Goal: Task Accomplishment & Management: Manage account settings

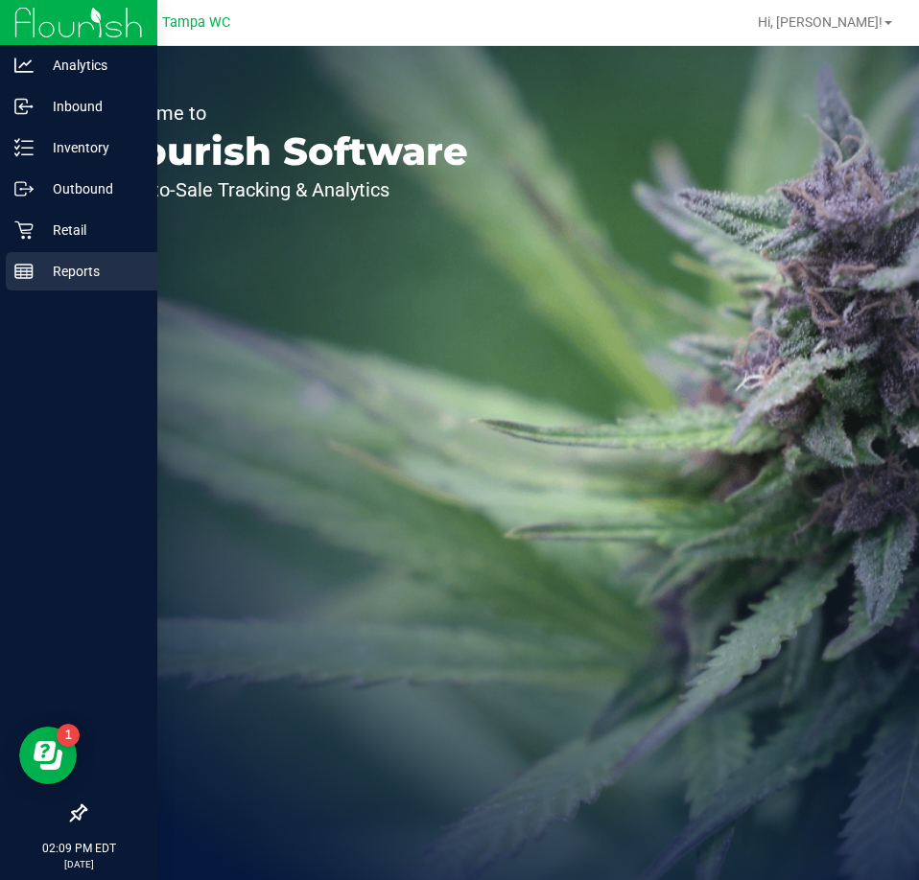
click at [47, 272] on p "Reports" at bounding box center [91, 271] width 115 height 23
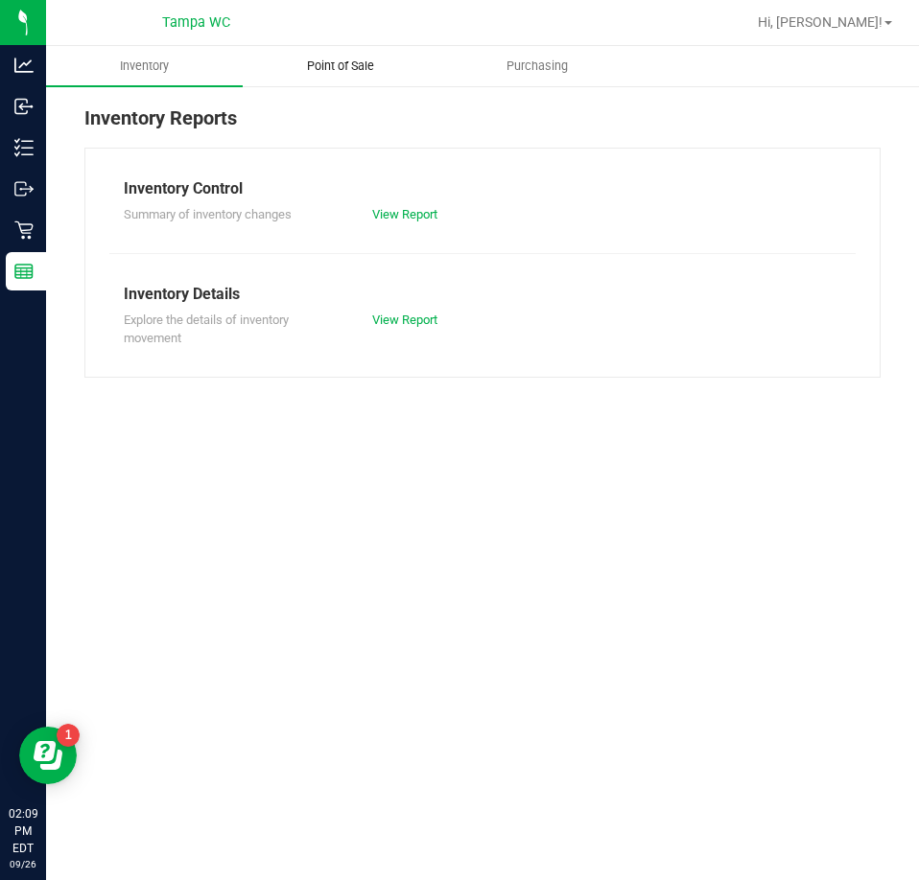
click at [368, 74] on span "Point of Sale" at bounding box center [340, 66] width 119 height 17
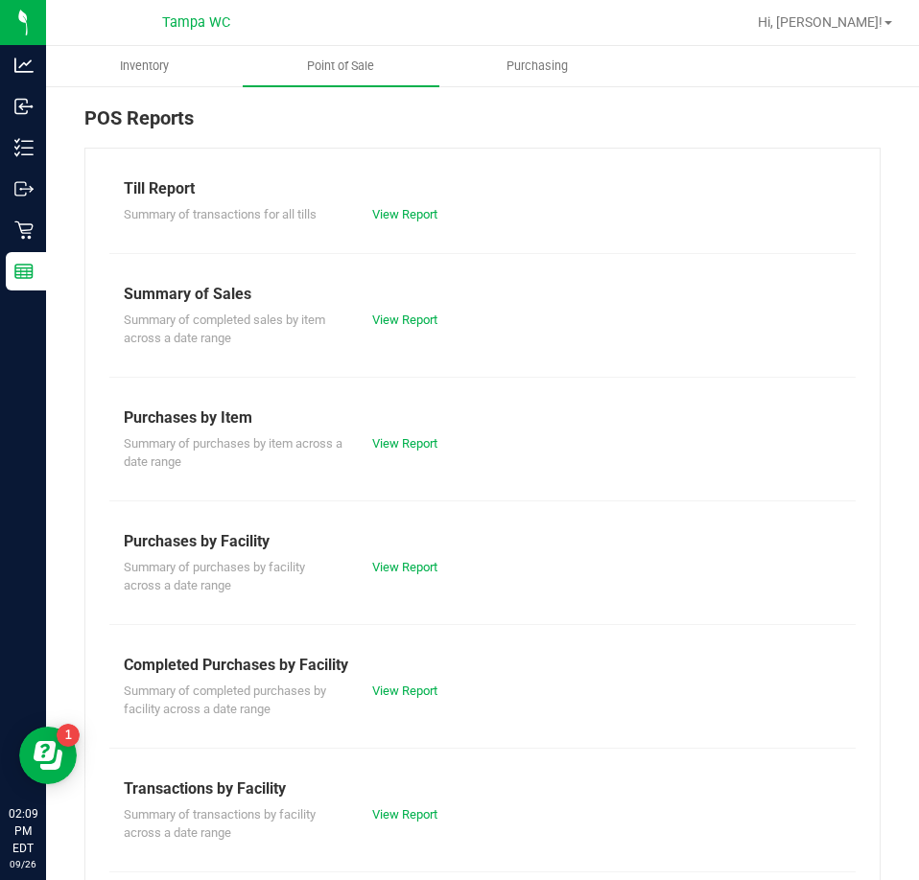
click at [388, 677] on div "Summary of completed purchases by facility across a date range View Report" at bounding box center [482, 698] width 746 height 42
click at [388, 682] on div "View Report" at bounding box center [420, 691] width 125 height 19
click at [389, 686] on link "View Report" at bounding box center [404, 691] width 65 height 14
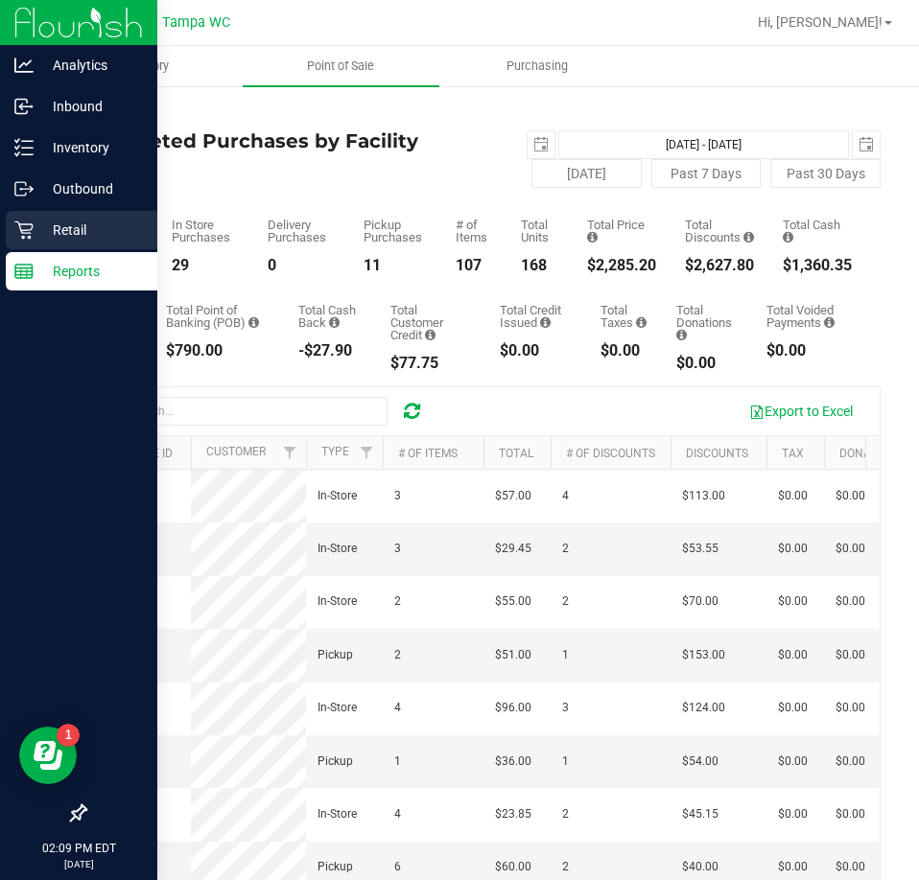
click at [23, 242] on div "Retail" at bounding box center [82, 230] width 152 height 38
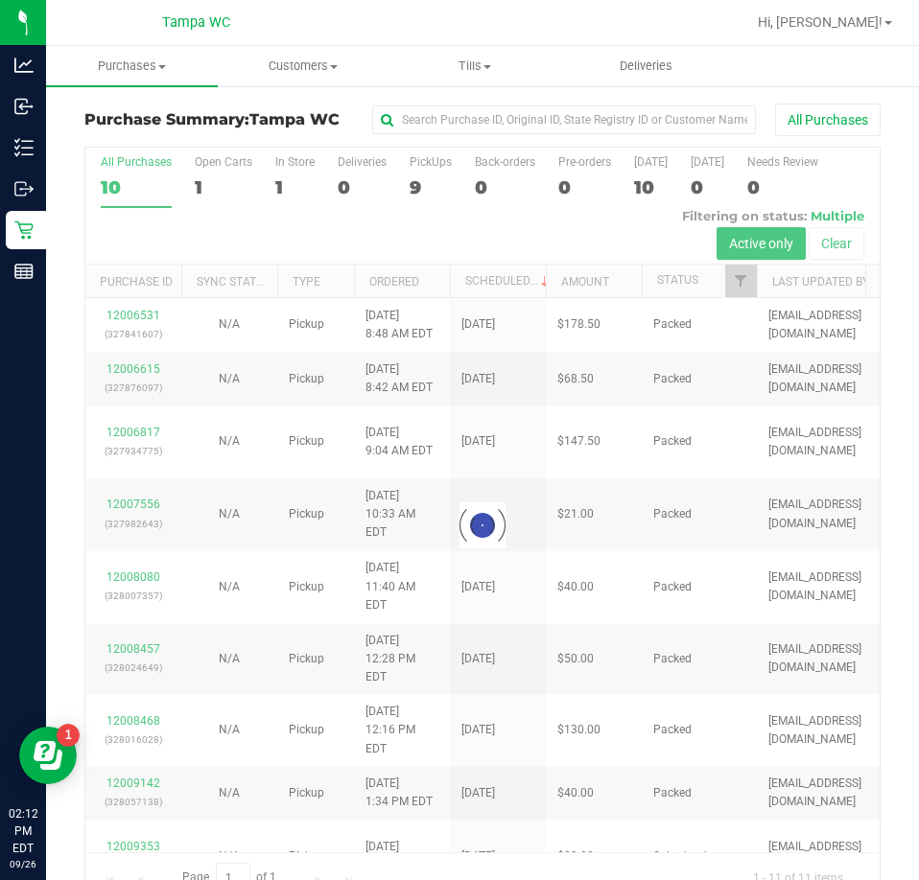
scroll to position [42, 0]
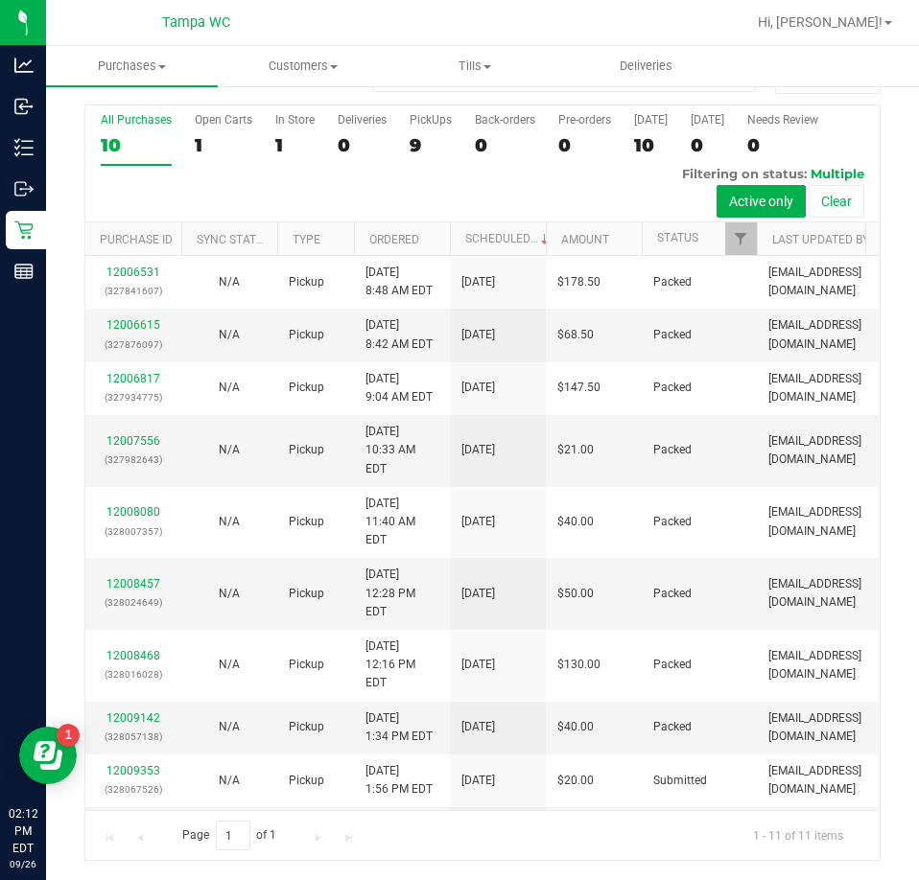
drag, startPoint x: 858, startPoint y: 500, endPoint x: 859, endPoint y: 509, distance: 9.6
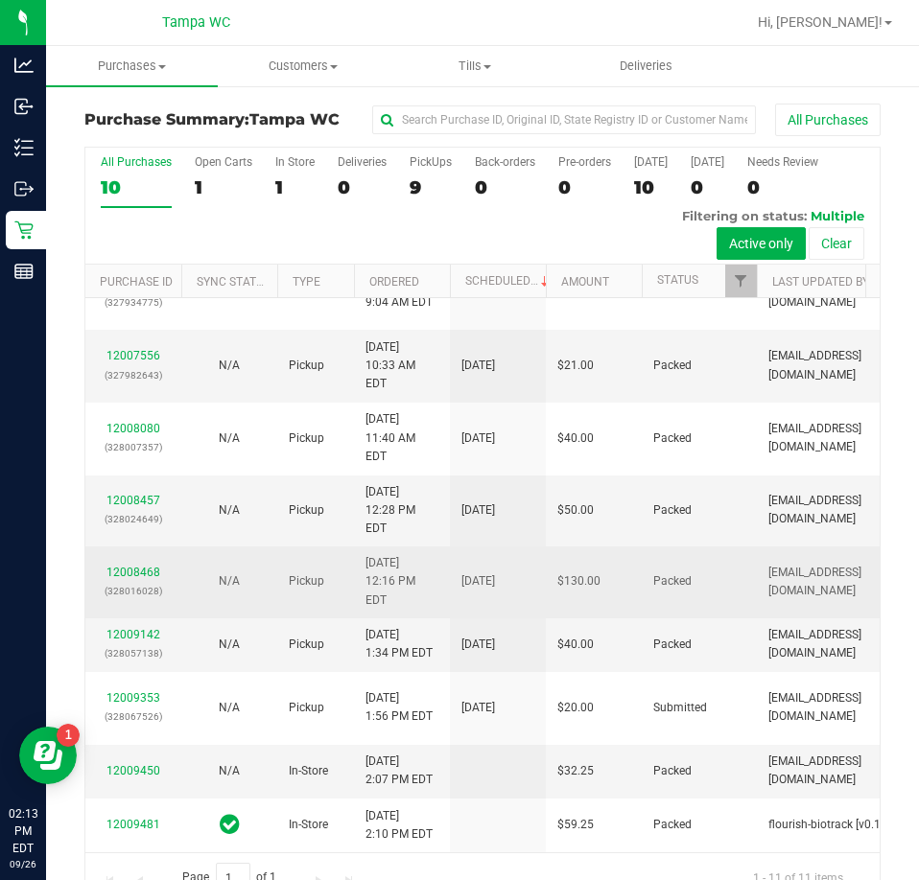
scroll to position [173, 0]
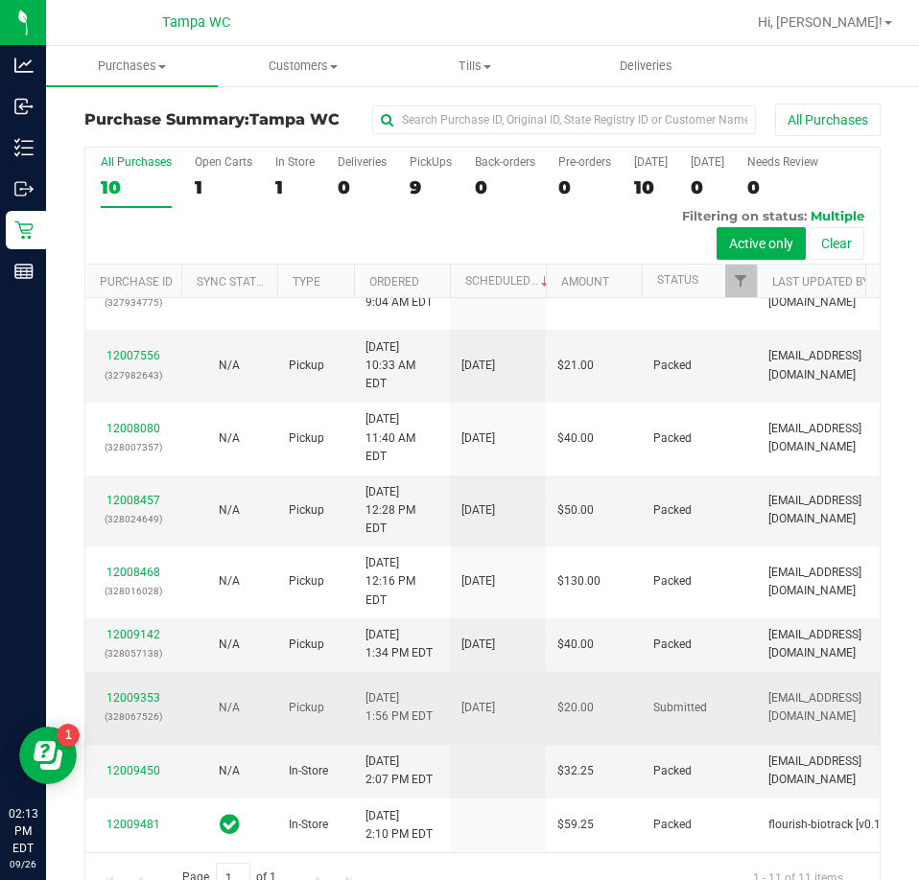
click at [133, 690] on div "12009353 (328067526)" at bounding box center [133, 708] width 73 height 36
click at [133, 691] on link "12009353" at bounding box center [133, 697] width 54 height 13
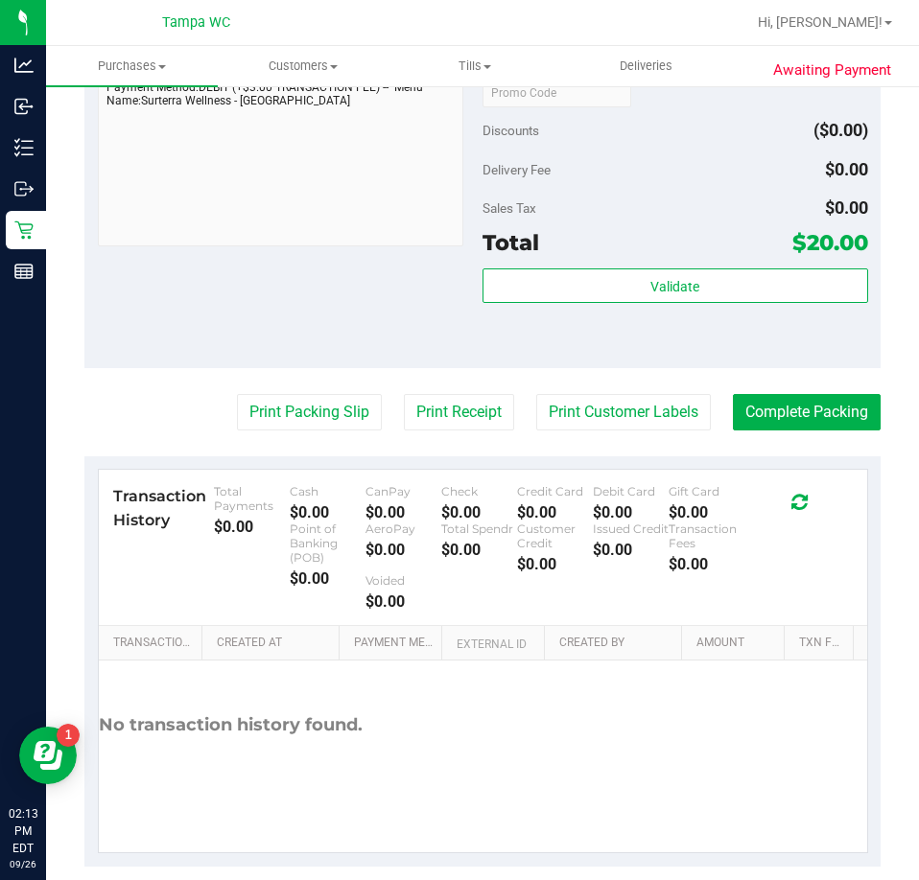
scroll to position [767, 0]
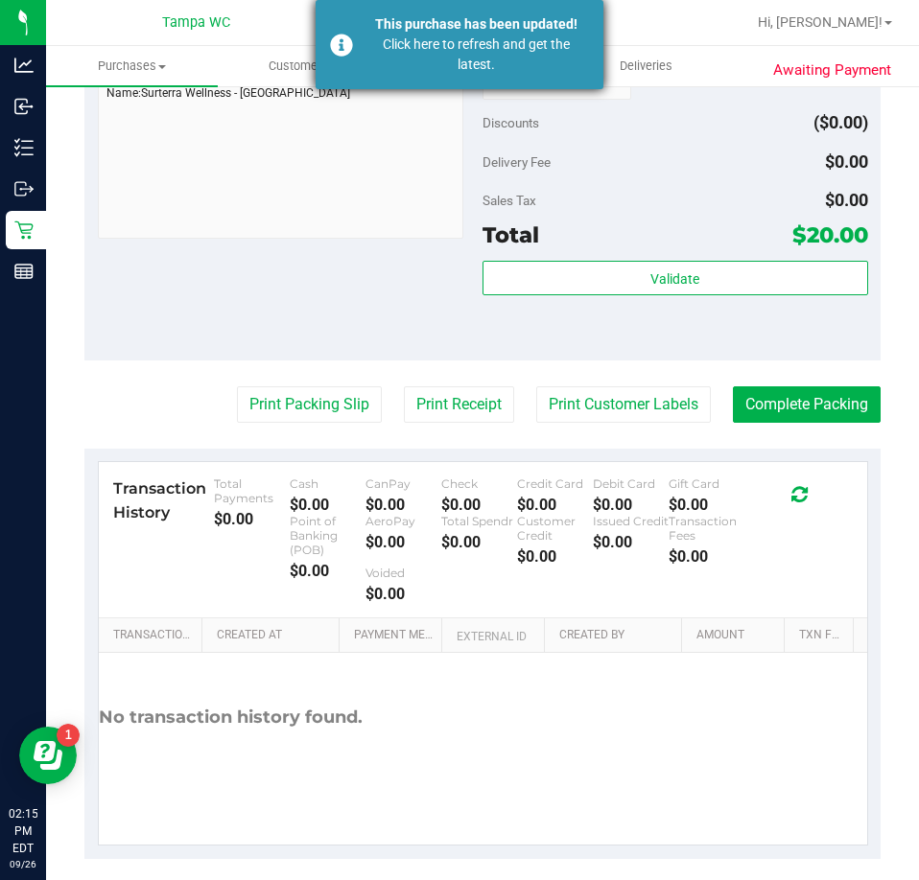
click at [550, 52] on div "Click here to refresh and get the latest." at bounding box center [475, 55] width 225 height 40
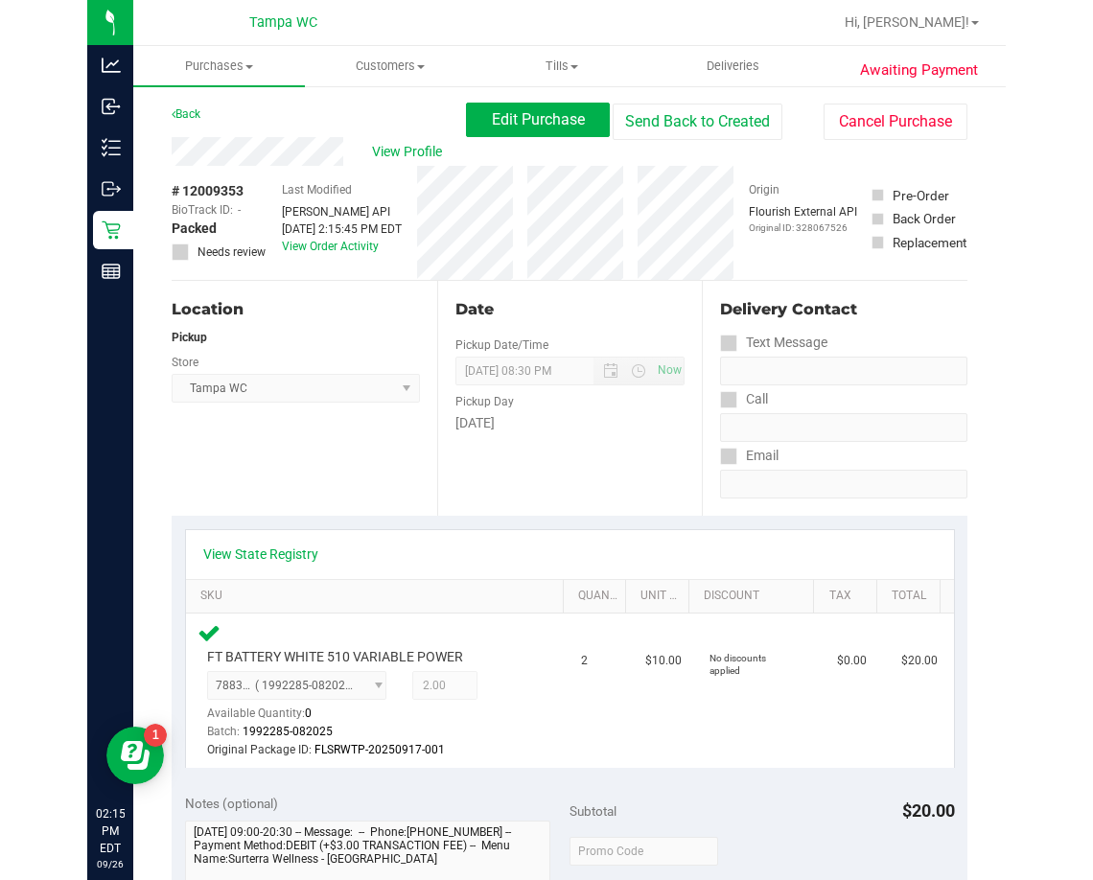
scroll to position [0, 0]
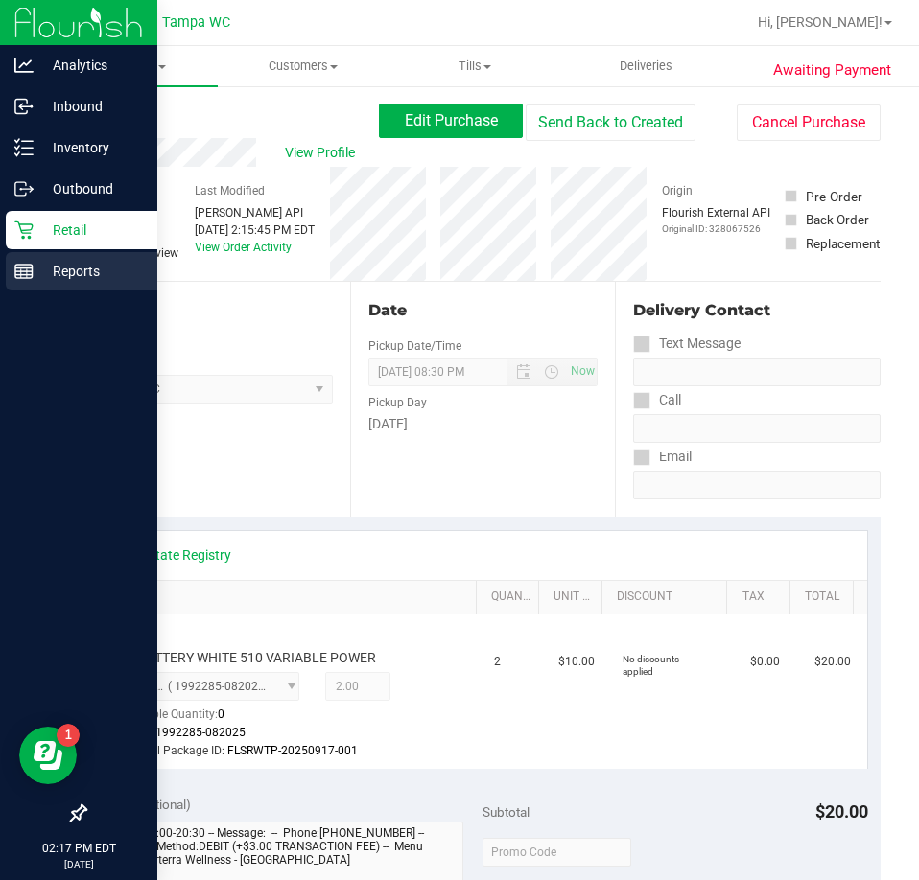
click at [34, 260] on p "Reports" at bounding box center [91, 271] width 115 height 23
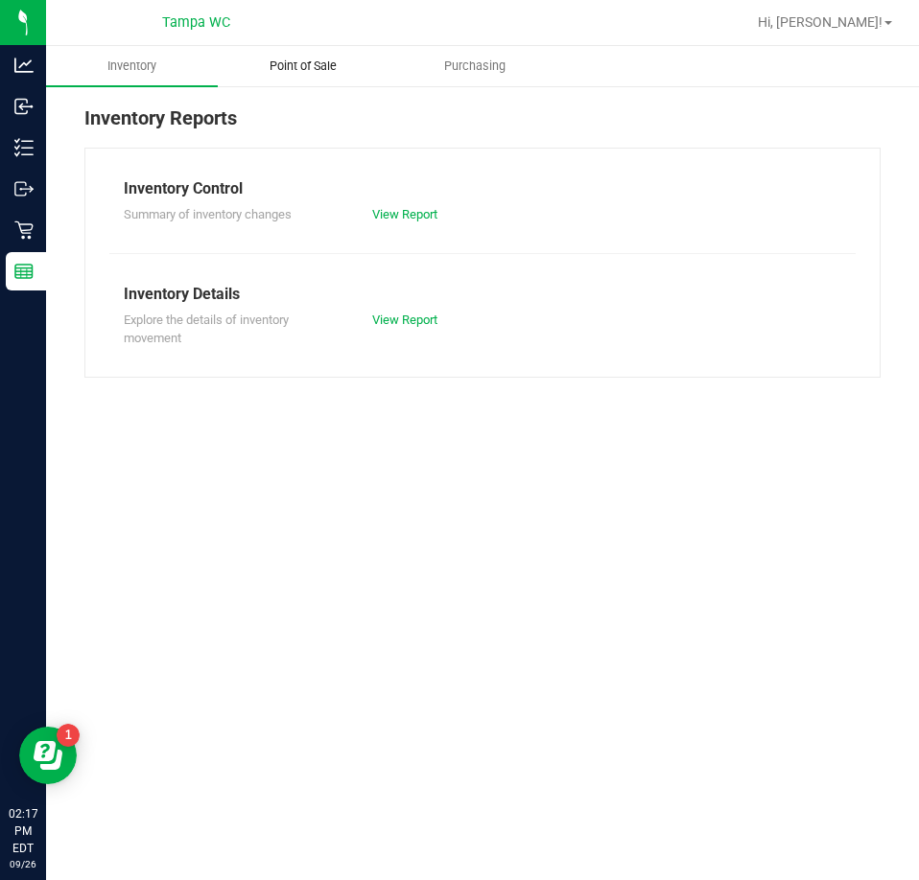
click at [327, 61] on span "Point of Sale" at bounding box center [303, 66] width 119 height 17
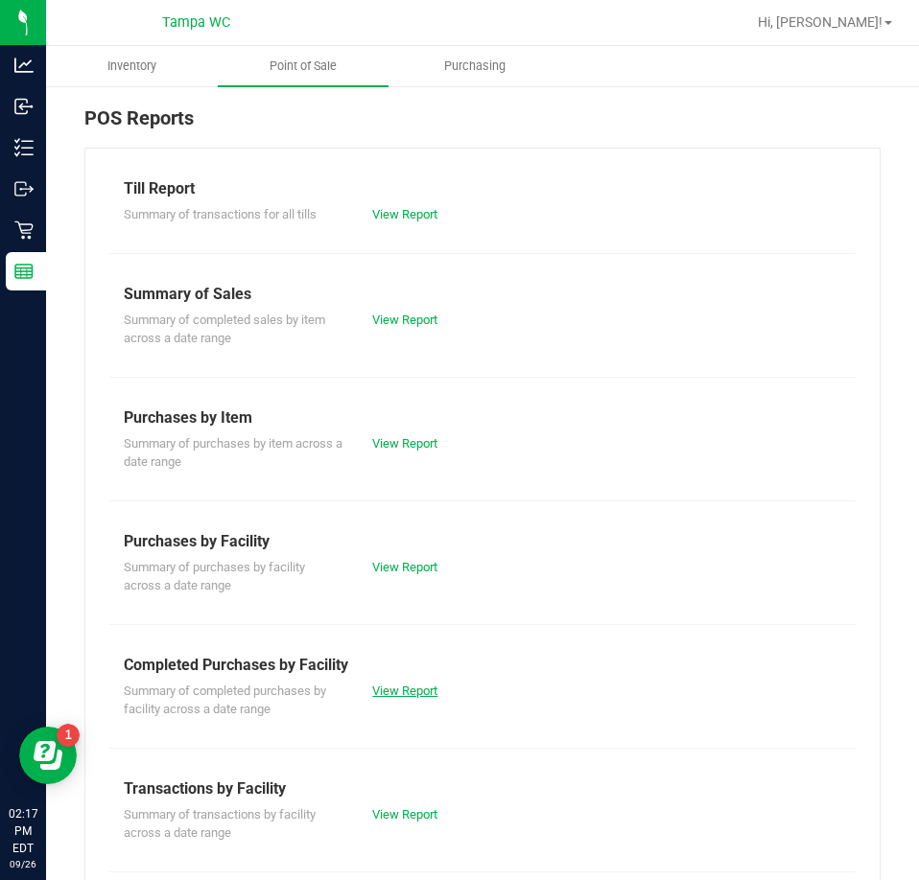
click at [409, 695] on link "View Report" at bounding box center [404, 691] width 65 height 14
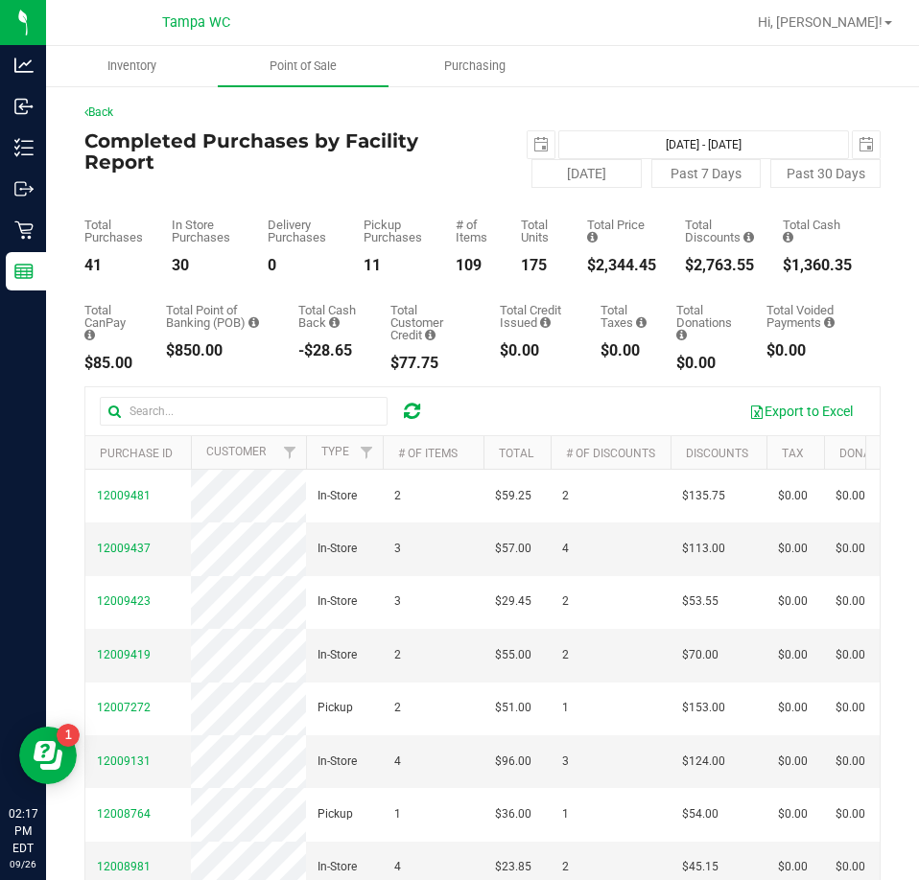
click at [599, 265] on div "$2,344.45" at bounding box center [621, 265] width 69 height 15
copy div "2,344.45"
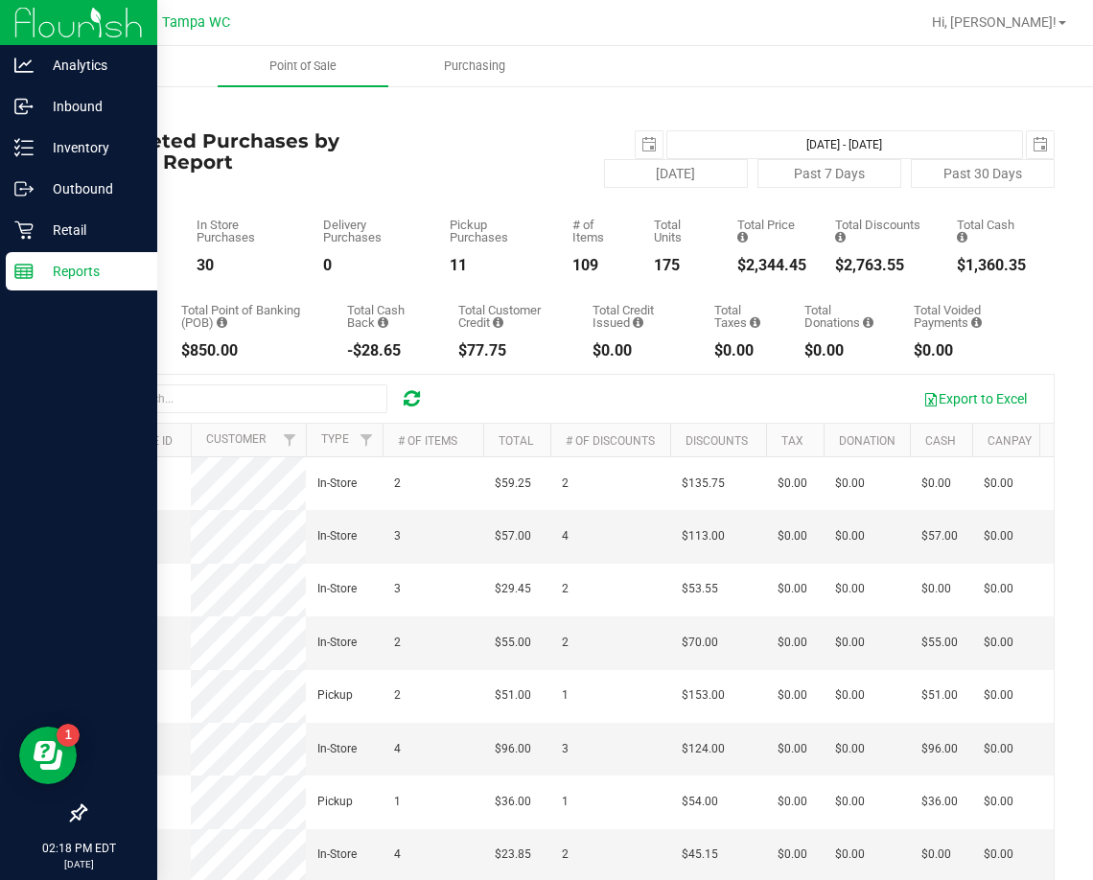
click at [35, 285] on div "Reports" at bounding box center [82, 271] width 152 height 38
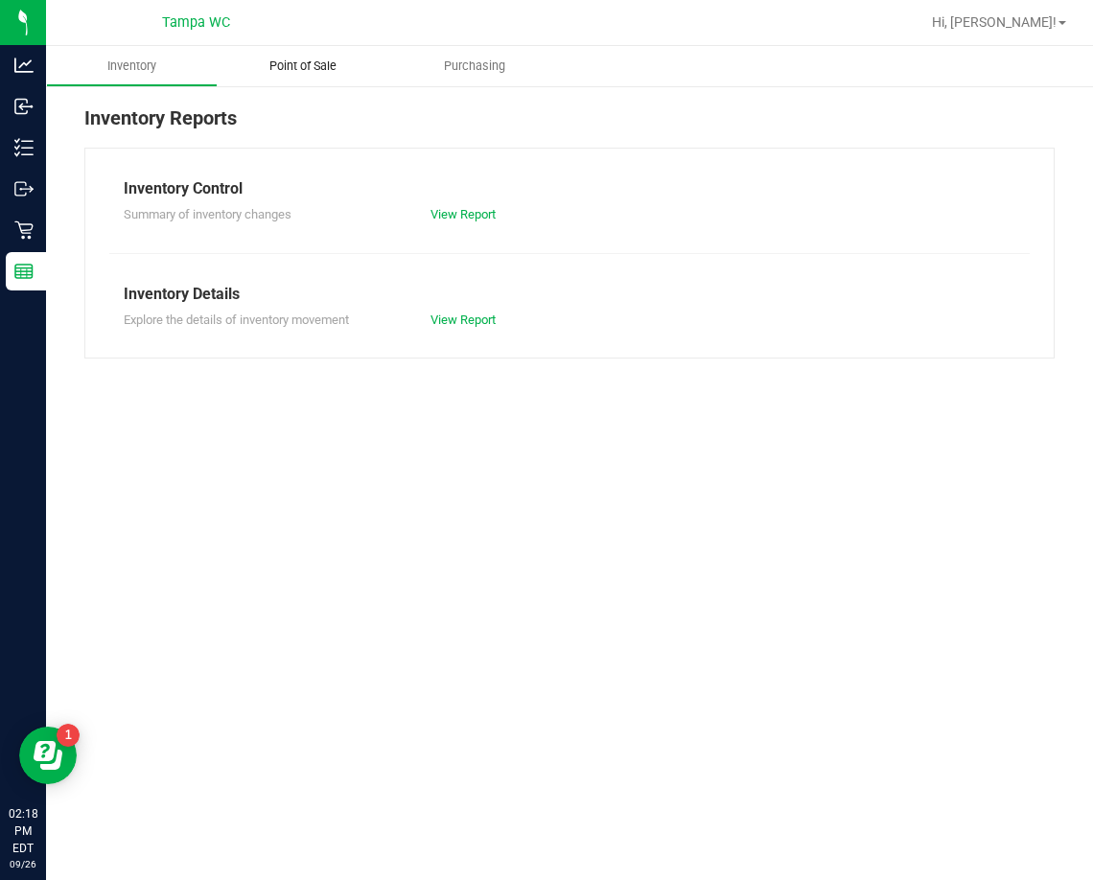
click at [286, 50] on uib-tab-heading "Point of Sale" at bounding box center [304, 66] width 172 height 40
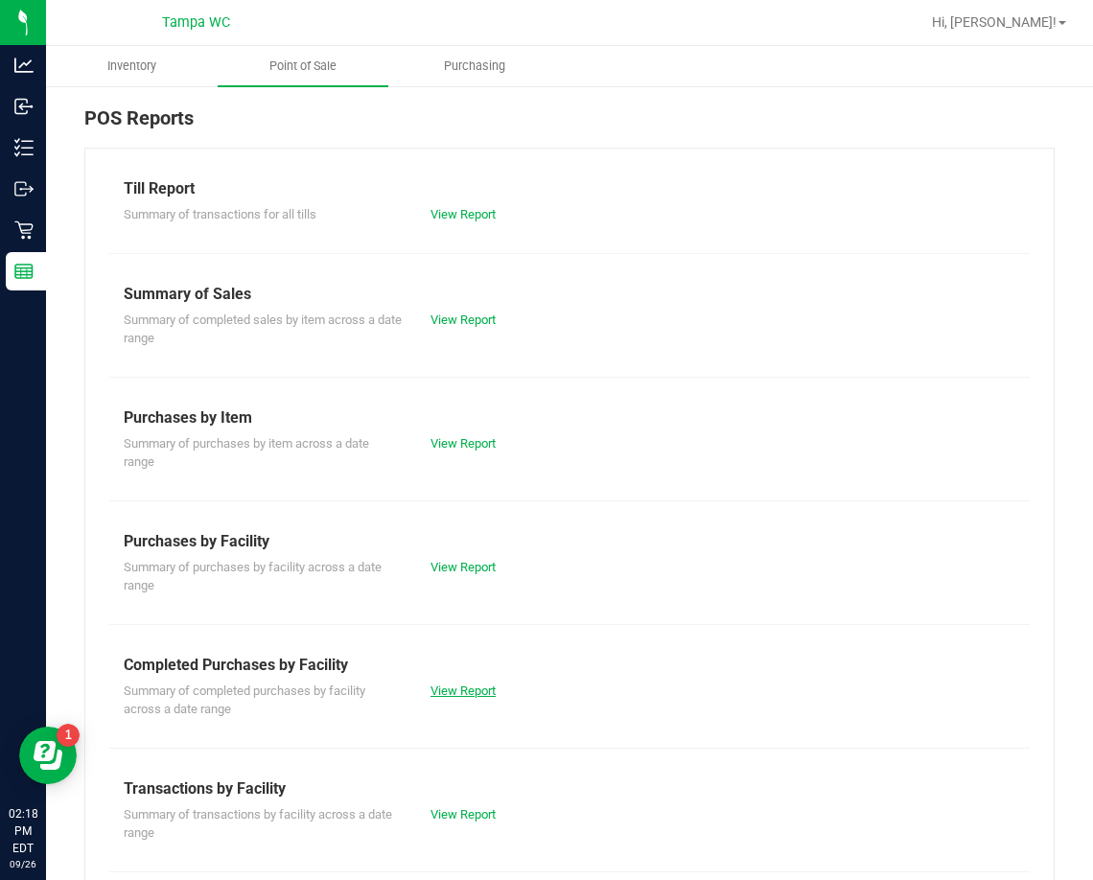
click at [454, 689] on link "View Report" at bounding box center [463, 691] width 65 height 14
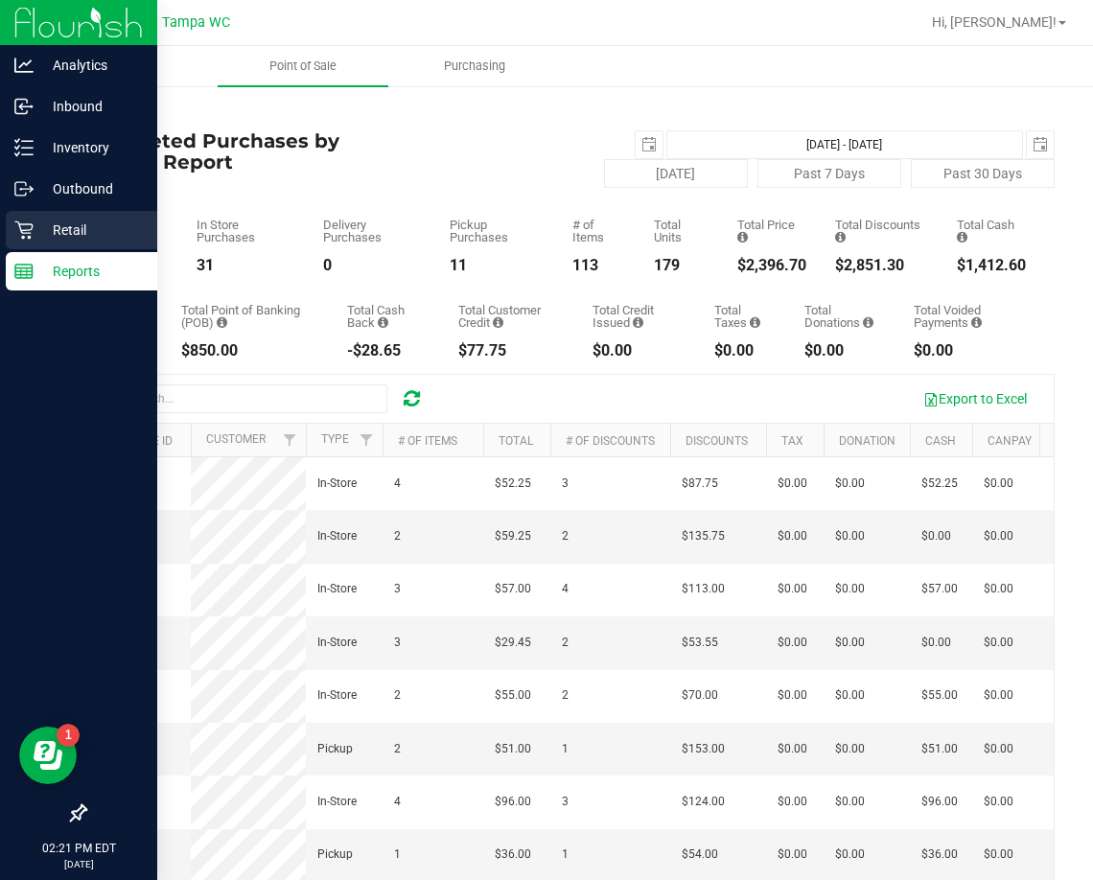
click at [48, 239] on p "Retail" at bounding box center [91, 230] width 115 height 23
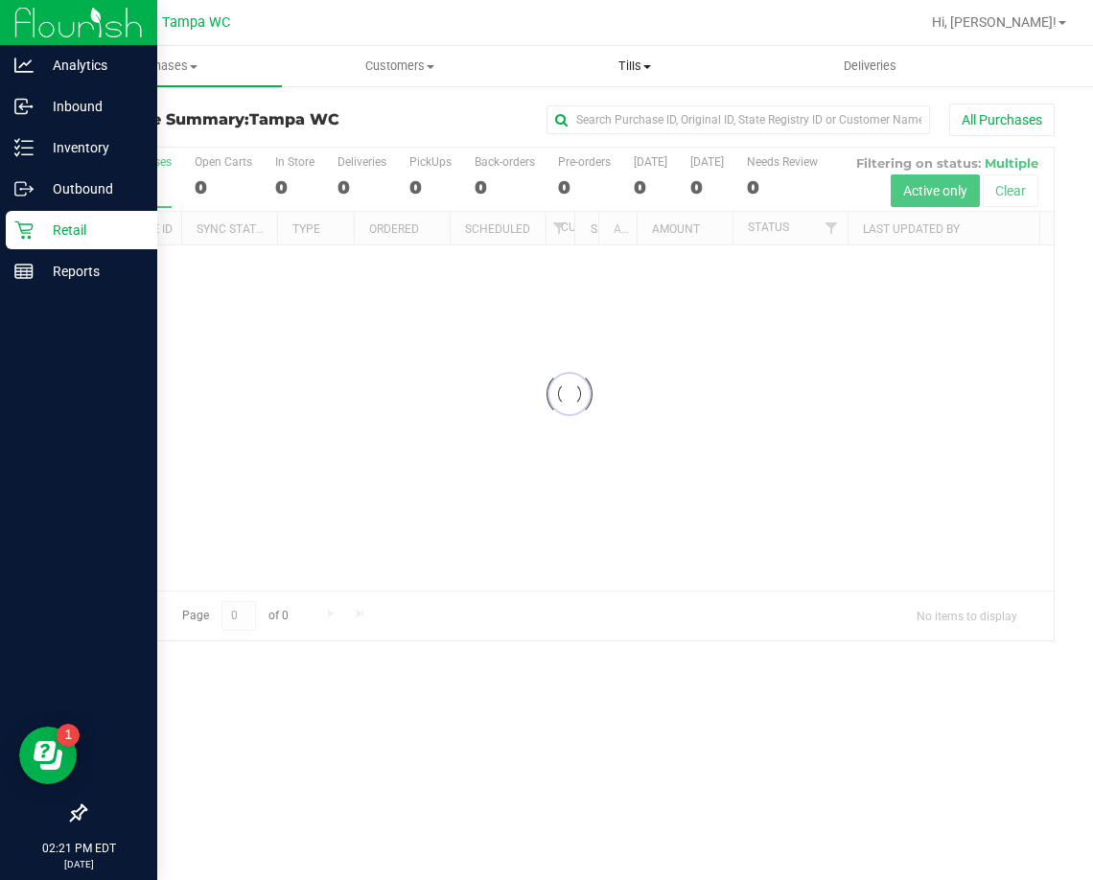
click at [653, 61] on span "Tills" at bounding box center [635, 66] width 234 height 17
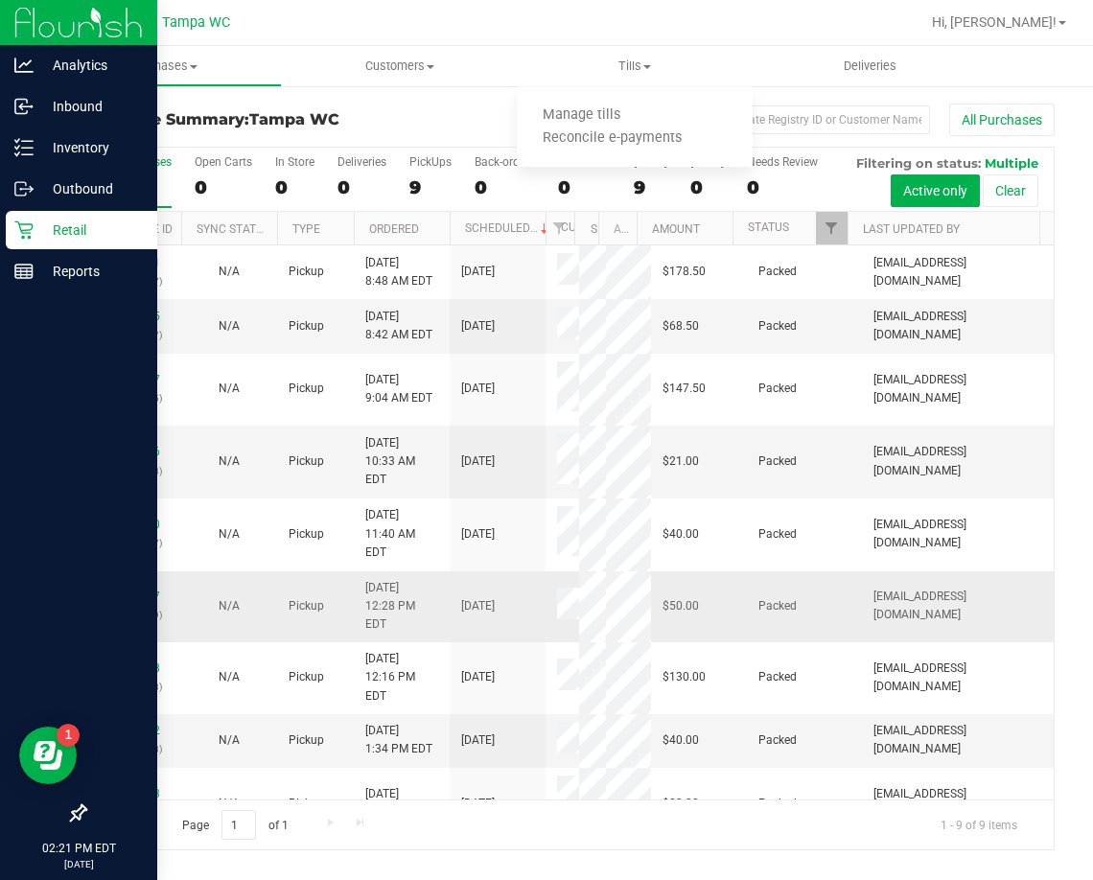
click at [747, 643] on td "Packed" at bounding box center [804, 608] width 115 height 72
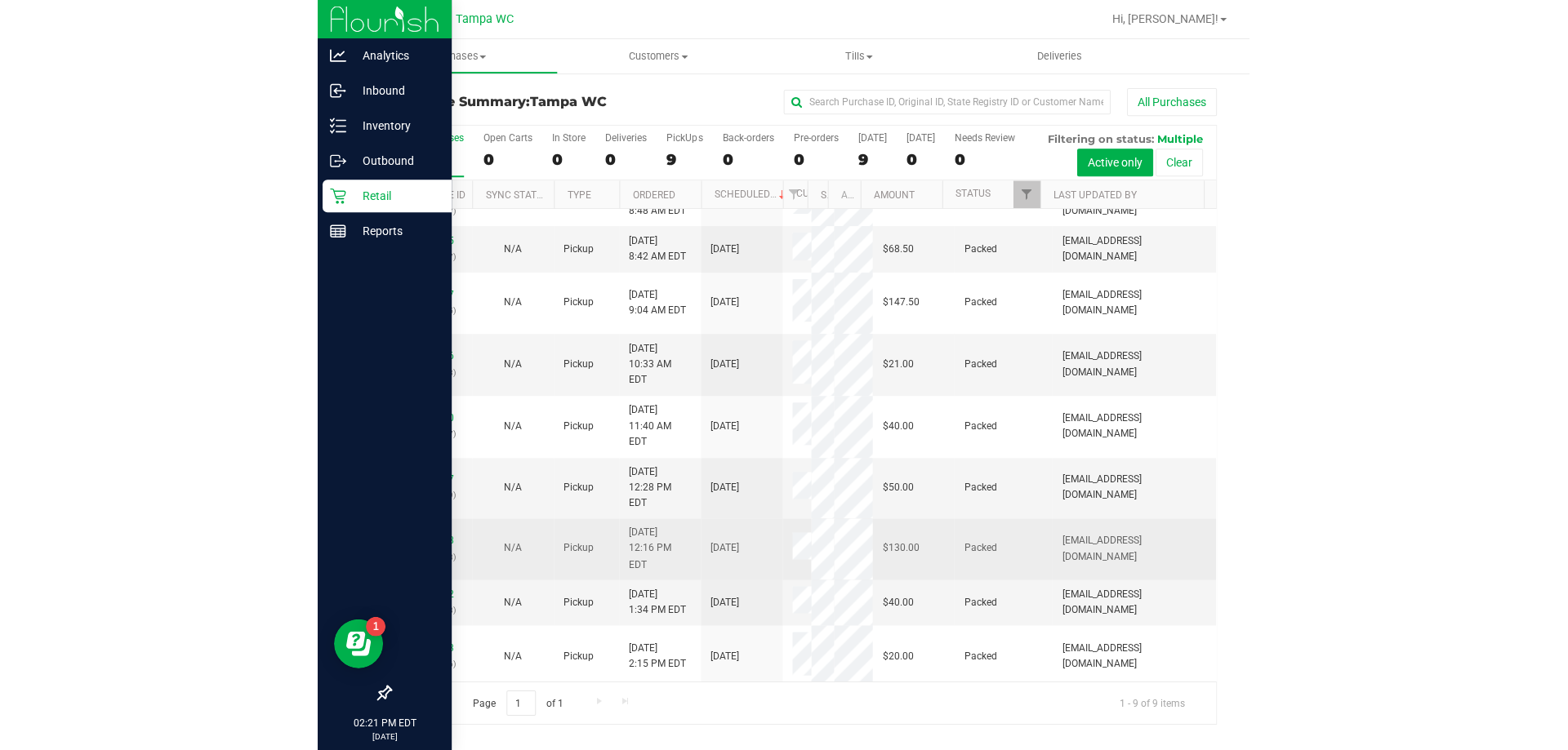
scroll to position [44, 0]
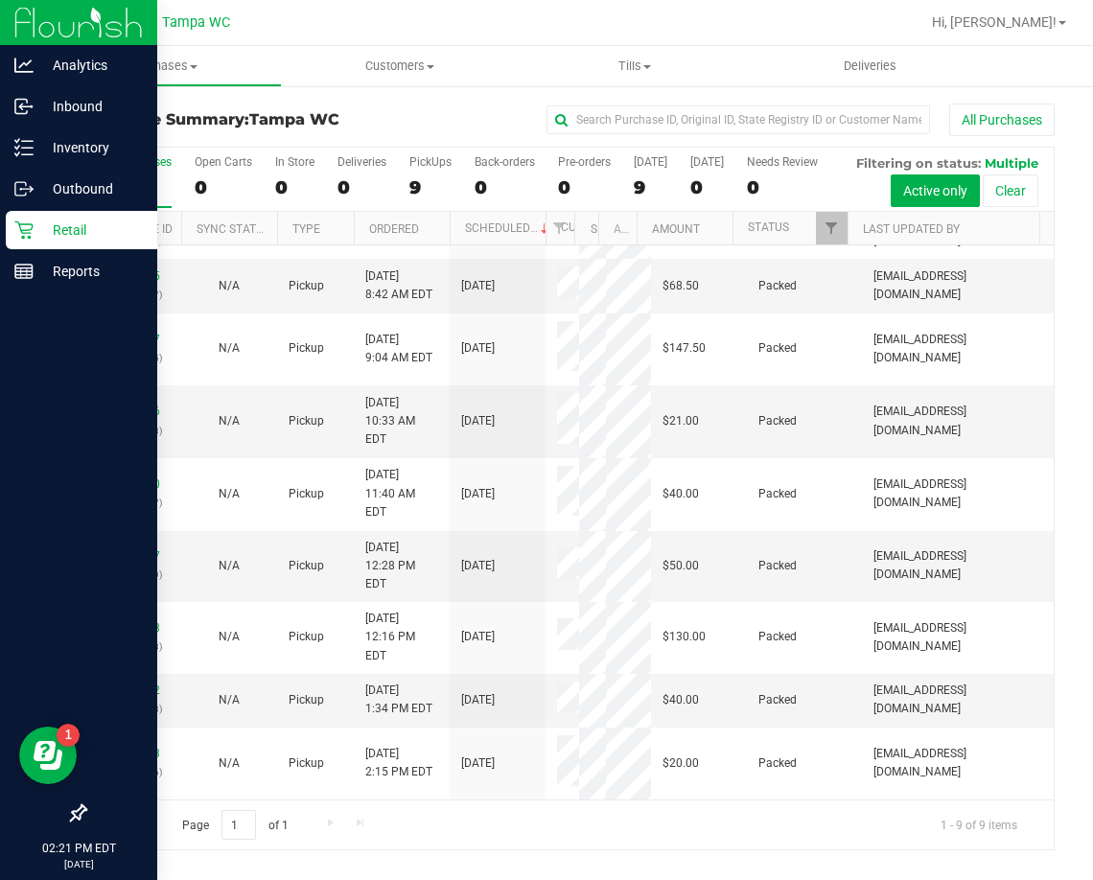
click at [646, 45] on nav "Tampa WC Hi, Chasen!" at bounding box center [569, 23] width 1047 height 46
click at [647, 66] on span at bounding box center [647, 67] width 8 height 4
click at [621, 108] on span "Manage tills" at bounding box center [581, 115] width 129 height 16
